Goal: Information Seeking & Learning: Learn about a topic

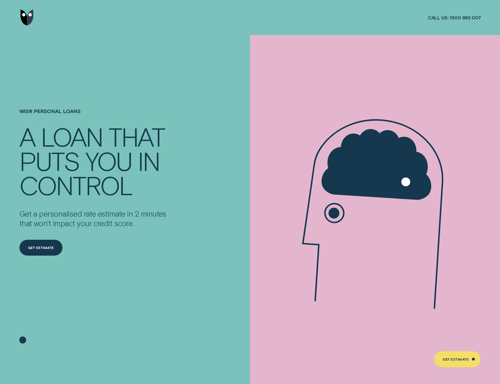
click at [28, 20] on img "Go to home page" at bounding box center [27, 18] width 13 height 16
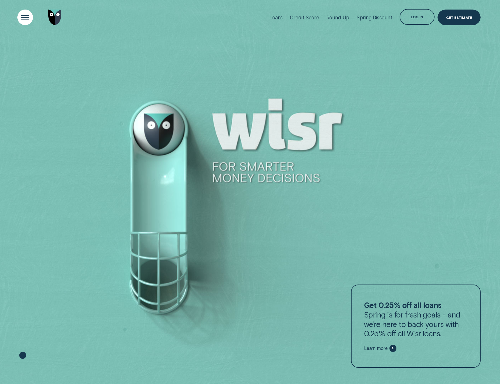
click at [24, 16] on div "Open Menu" at bounding box center [25, 17] width 22 height 22
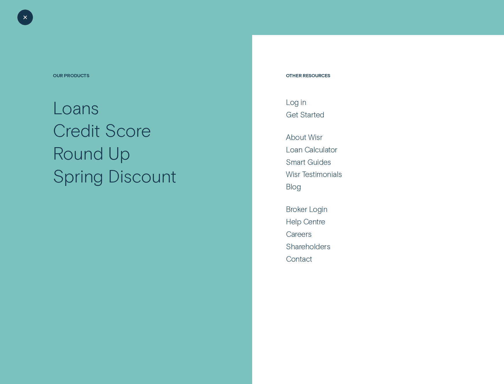
click at [24, 19] on div "Close Menu" at bounding box center [25, 17] width 22 height 22
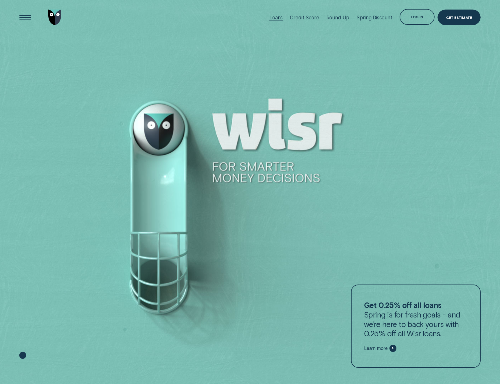
click at [278, 16] on div "Loans" at bounding box center [275, 17] width 13 height 6
